Goal: Information Seeking & Learning: Learn about a topic

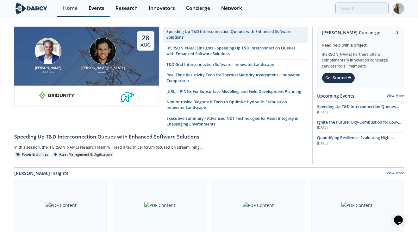
click at [100, 9] on div "Events" at bounding box center [97, 8] width 16 height 5
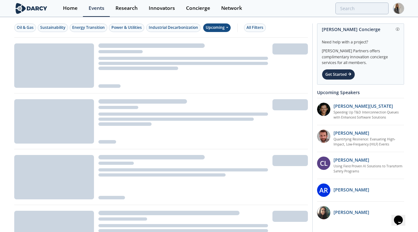
click at [225, 31] on div "Upcoming" at bounding box center [217, 27] width 28 height 9
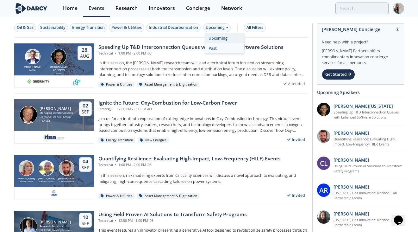
click at [220, 47] on div "Past" at bounding box center [224, 48] width 39 height 10
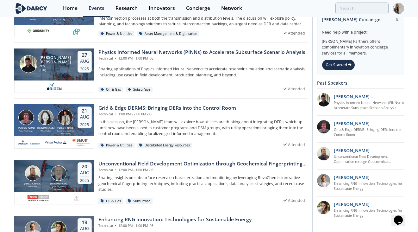
scroll to position [52, 0]
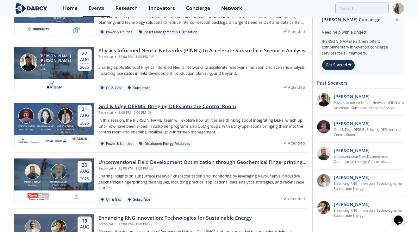
click at [195, 104] on div "Grid & Edge DERMS: Bringing DERs into the Control Room" at bounding box center [167, 107] width 138 height 8
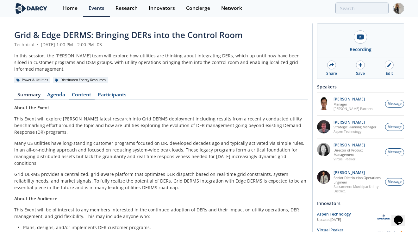
click at [88, 92] on link "Content" at bounding box center [82, 96] width 26 height 8
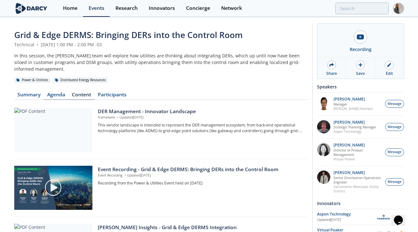
click at [62, 92] on link "Agenda" at bounding box center [56, 96] width 25 height 8
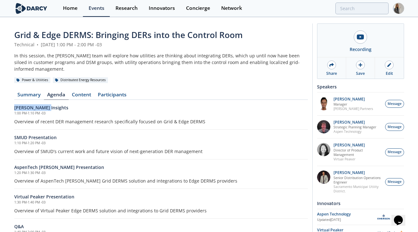
drag, startPoint x: 51, startPoint y: 100, endPoint x: 6, endPoint y: 100, distance: 45.6
click at [6, 100] on div "Grid & Edge DERMS: Bringing DERs into the Control Room Technical • August 21, 2…" at bounding box center [209, 138] width 418 height 241
copy h6 "Darcy Insights"
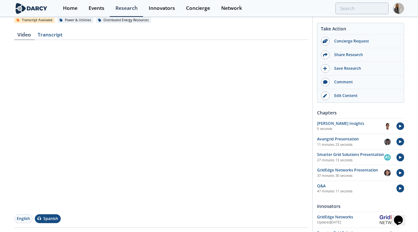
scroll to position [58, 0]
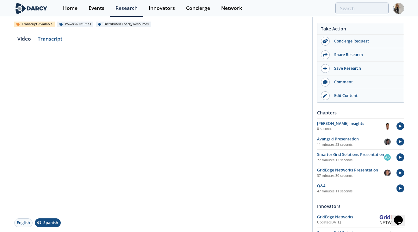
click at [58, 38] on div "Transcript" at bounding box center [49, 40] width 31 height 8
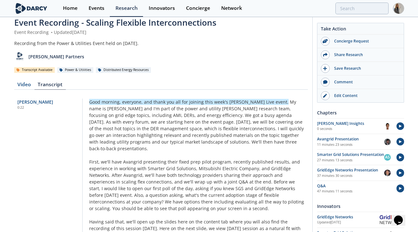
scroll to position [0, 0]
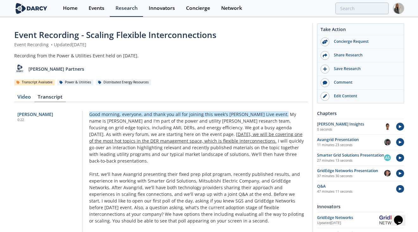
drag, startPoint x: 83, startPoint y: 113, endPoint x: 115, endPoint y: 140, distance: 41.7
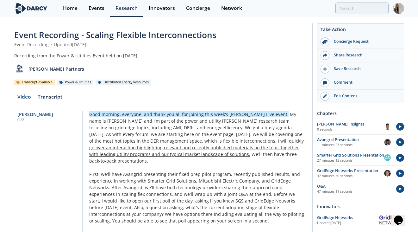
drag, startPoint x: 87, startPoint y: 104, endPoint x: 115, endPoint y: 152, distance: 55.2
click at [115, 152] on div "Video Transcript Francisco Álvaro Colombo 0:22 Good morning, everyone, and than…" at bounding box center [161, 187] width 294 height 195
click at [192, 71] on div "Darcy Partners" at bounding box center [161, 67] width 294 height 16
click at [265, 71] on div "Darcy Partners" at bounding box center [161, 67] width 294 height 16
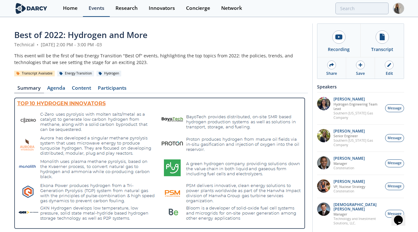
click at [99, 9] on div "Events" at bounding box center [97, 8] width 16 height 5
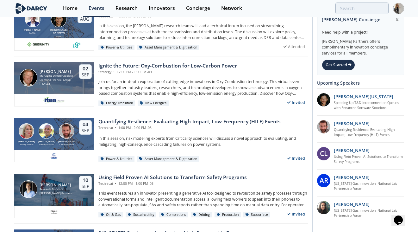
scroll to position [39, 0]
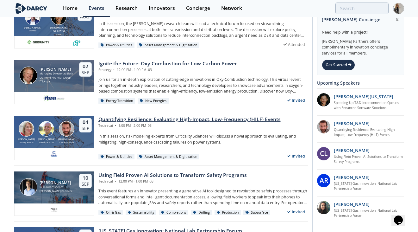
click at [177, 119] on div "Quantifying Resilience: Evaluating High-Impact, Low-Frequency (HILF) Events" at bounding box center [189, 119] width 182 height 8
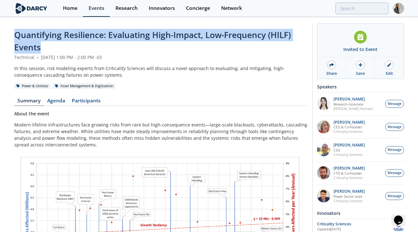
drag, startPoint x: 42, startPoint y: 48, endPoint x: 10, endPoint y: 36, distance: 33.7
copy span "Quantifying Resilience: Evaluating High-Impact, Low-Frequency (HILF) Events"
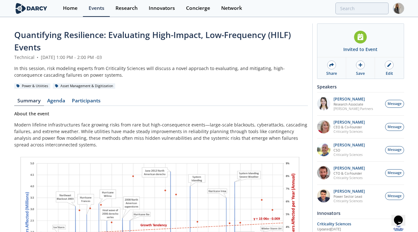
click at [112, 59] on div "Technical • September 4, 2025 1:00 PM - 2:00 PM -03" at bounding box center [161, 57] width 294 height 7
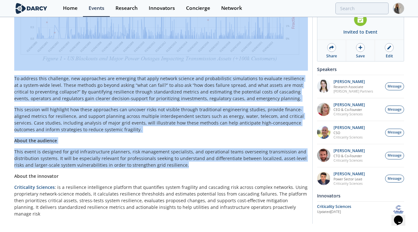
scroll to position [247, 0]
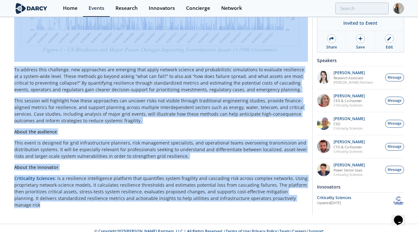
drag, startPoint x: 13, startPoint y: 31, endPoint x: 298, endPoint y: 197, distance: 329.8
copy div "Quantifying Resilience: Evaluating High-Impact, Low-Frequency (HILF) Events Tec…"
click at [195, 107] on p "This session will highlight how these approaches can uncover risks not visible …" at bounding box center [161, 110] width 294 height 27
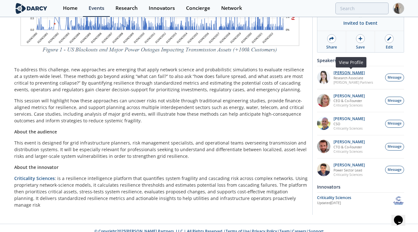
click at [344, 71] on p "Camila Casamayor" at bounding box center [353, 73] width 40 height 4
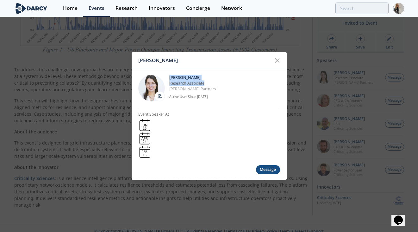
drag, startPoint x: 169, startPoint y: 76, endPoint x: 214, endPoint y: 83, distance: 44.8
click at [214, 83] on div "Camila Casamayor Research Associate Darcy Partners Active User Since Dec. 2021" at bounding box center [224, 87] width 111 height 27
copy div "Camila Casamayor Research Associate"
click at [282, 60] on div at bounding box center [277, 60] width 12 height 12
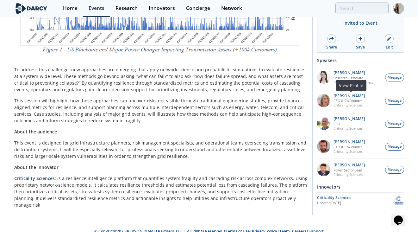
click at [346, 92] on div "Susan Ginsburg CEO & Co-Founder Criticality Sciences Message View Profile" at bounding box center [360, 100] width 87 height 23
click at [346, 96] on p "Susan Ginsburg" at bounding box center [348, 96] width 31 height 4
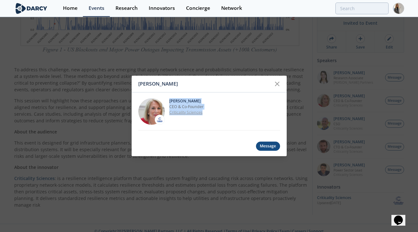
drag, startPoint x: 169, startPoint y: 100, endPoint x: 211, endPoint y: 111, distance: 43.6
click at [211, 111] on div "Susan Ginsburg CEO & Co-Founder Criticality Sciences" at bounding box center [224, 111] width 111 height 27
copy div "Susan Ginsburg CEO & Co-Founder Criticality Sciences"
click at [276, 81] on icon at bounding box center [277, 84] width 8 height 8
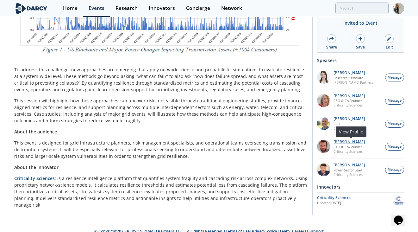
click at [346, 140] on p "Ross Dakin" at bounding box center [348, 142] width 31 height 4
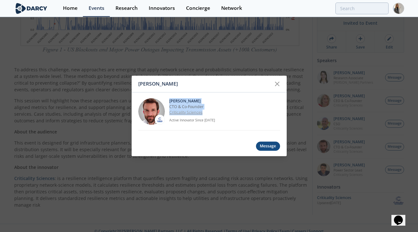
drag, startPoint x: 169, startPoint y: 98, endPoint x: 210, endPoint y: 110, distance: 42.8
click at [210, 111] on div "Ross Dakin CTO & Co-Founder Criticality Sciences Active Innovator Since Aug. 20…" at bounding box center [224, 111] width 111 height 27
copy div "Ross Dakin CTO & Co-Founder Criticality Sciences"
click at [275, 82] on icon at bounding box center [277, 84] width 4 height 4
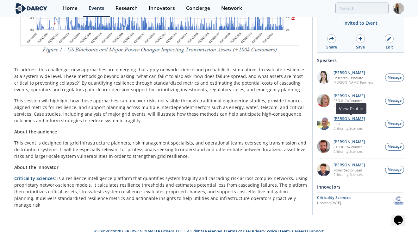
click at [349, 118] on p "Ben Ruddell" at bounding box center [348, 118] width 31 height 4
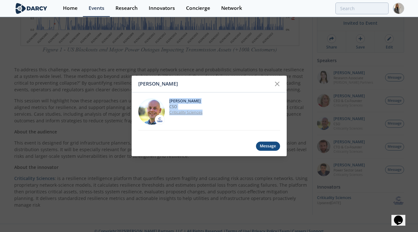
drag, startPoint x: 169, startPoint y: 99, endPoint x: 206, endPoint y: 112, distance: 39.1
click at [206, 112] on div "Ben Ruddell CSO Criticality Sciences" at bounding box center [224, 111] width 111 height 27
copy div "Ben Ruddell CSO Criticality Sciences"
click at [281, 85] on div at bounding box center [277, 84] width 12 height 12
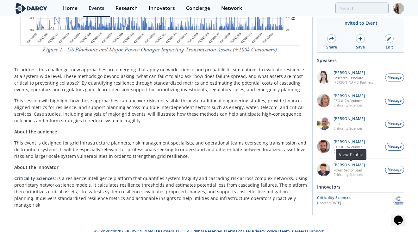
click at [347, 164] on p "Arthur Mouco" at bounding box center [348, 165] width 31 height 4
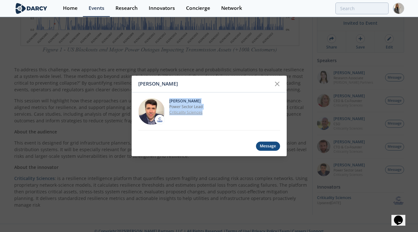
drag, startPoint x: 171, startPoint y: 100, endPoint x: 208, endPoint y: 111, distance: 38.1
click at [208, 111] on div "Arthur Mouco Power Sector Lead Criticality Sciences" at bounding box center [224, 111] width 111 height 27
copy div "Arthur Mouco Power Sector Lead Criticality Sciences"
click at [224, 108] on p "Power Sector Lead" at bounding box center [224, 107] width 111 height 6
drag, startPoint x: 209, startPoint y: 112, endPoint x: 170, endPoint y: 115, distance: 39.3
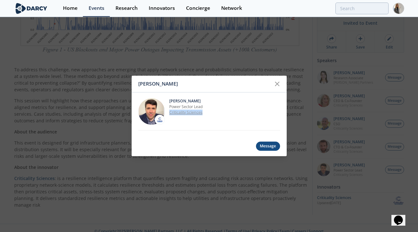
click at [170, 115] on p "Criticality Sciences" at bounding box center [224, 112] width 111 height 6
copy link "Criticality Sciences"
